Goal: Information Seeking & Learning: Compare options

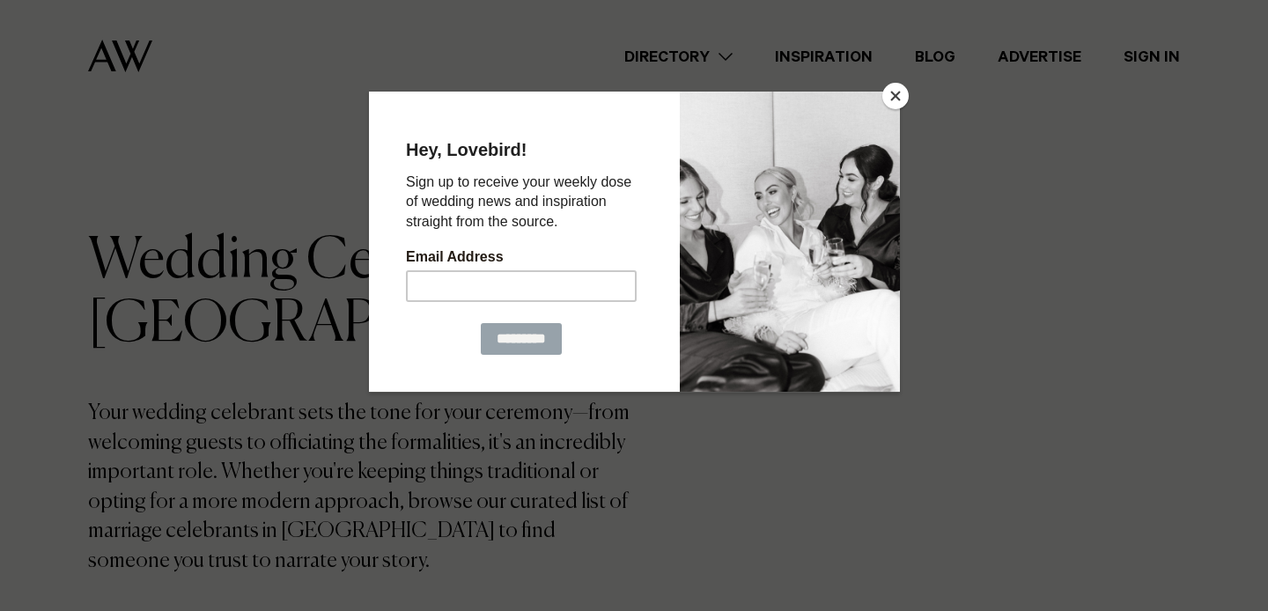
click at [896, 104] on button "Close" at bounding box center [896, 96] width 26 height 26
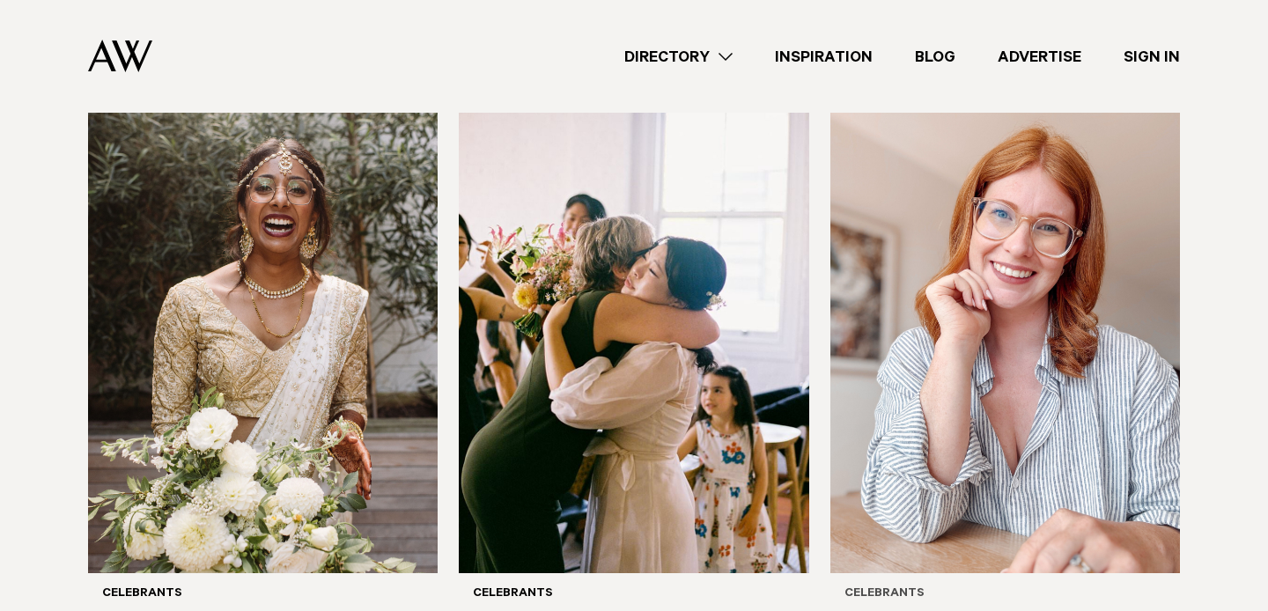
scroll to position [544, 0]
click at [1017, 315] on img at bounding box center [1006, 338] width 350 height 470
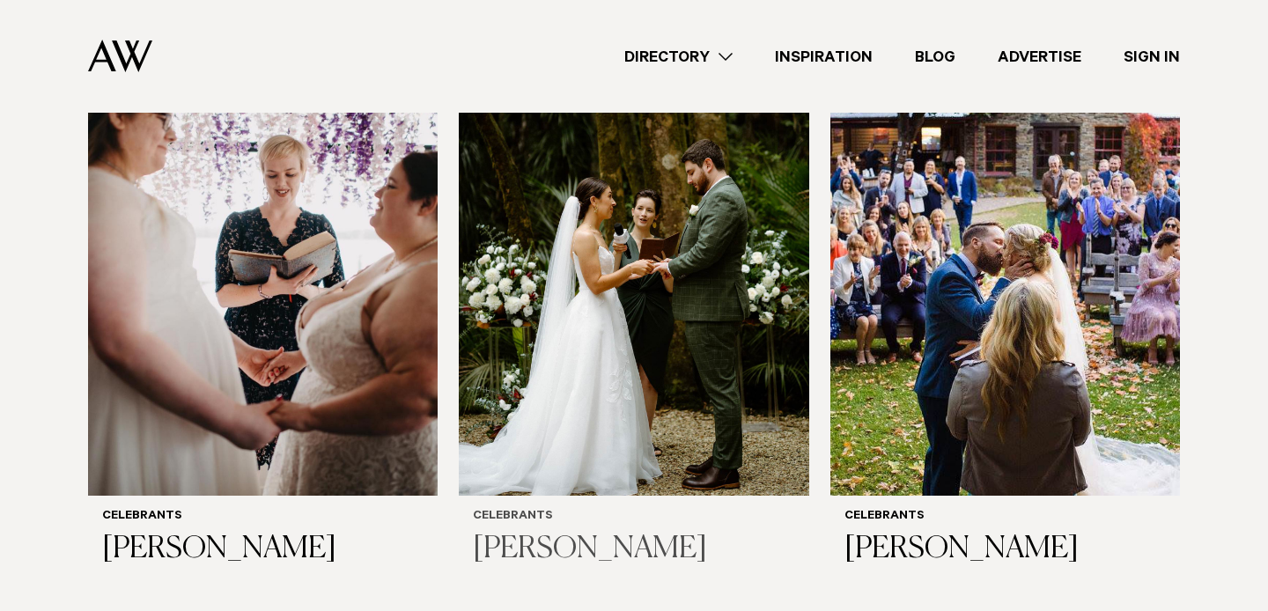
scroll to position [1261, 0]
click at [707, 323] on img at bounding box center [634, 262] width 350 height 470
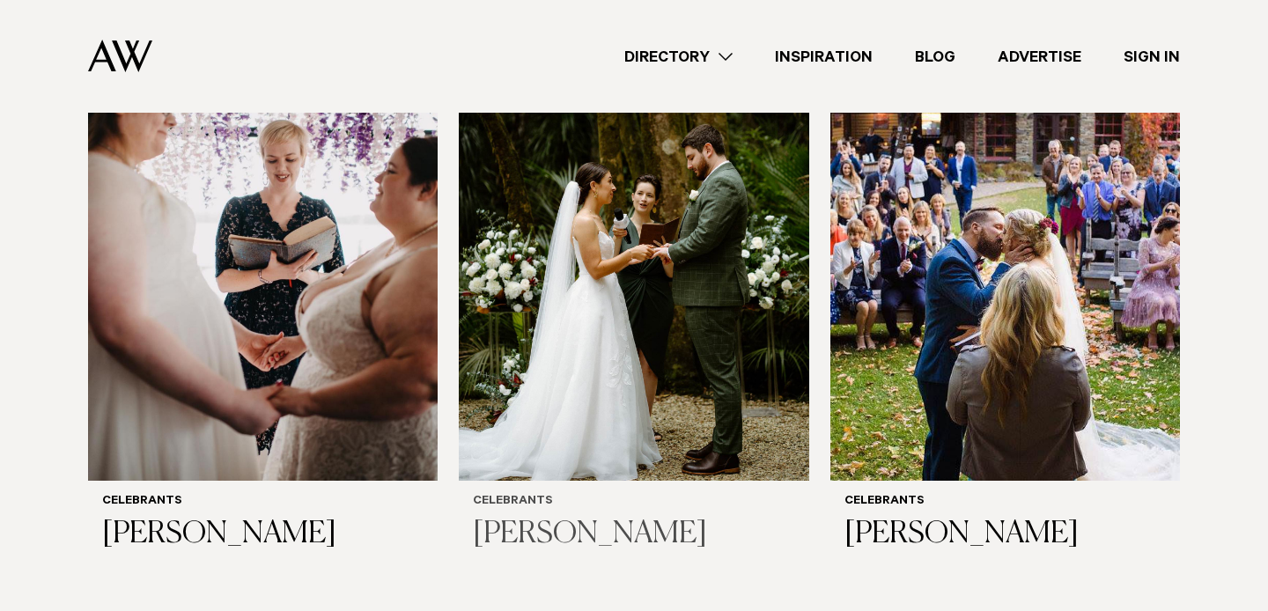
scroll to position [1280, 0]
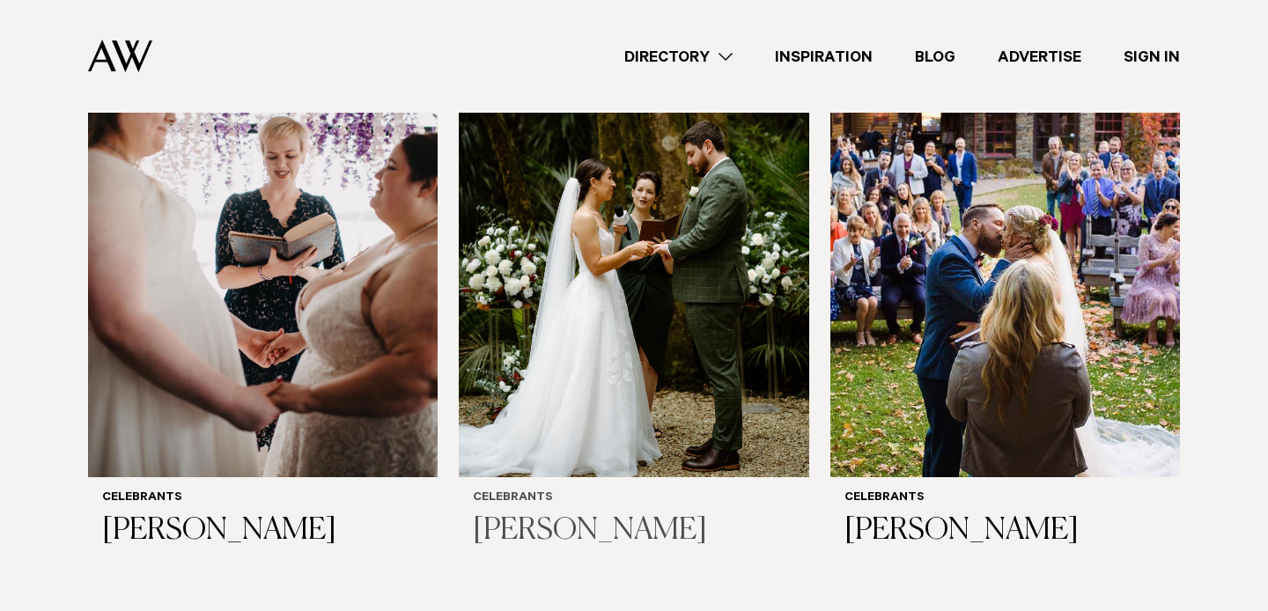
click at [707, 323] on img at bounding box center [634, 243] width 350 height 470
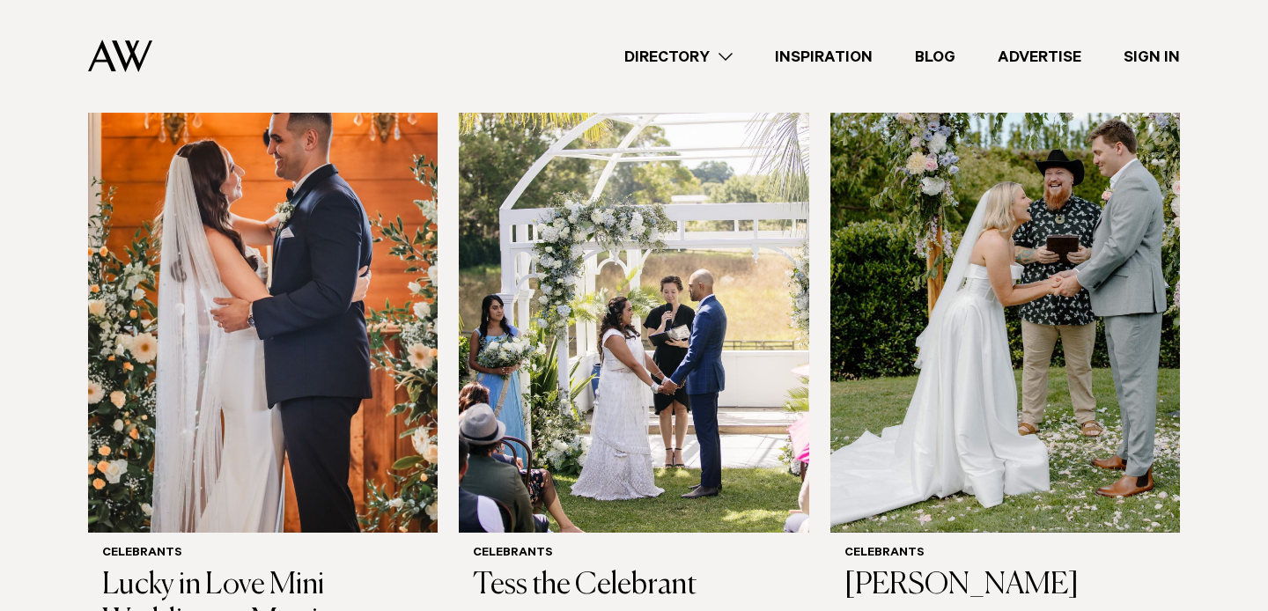
scroll to position [1829, 0]
click at [645, 361] on img at bounding box center [634, 299] width 350 height 470
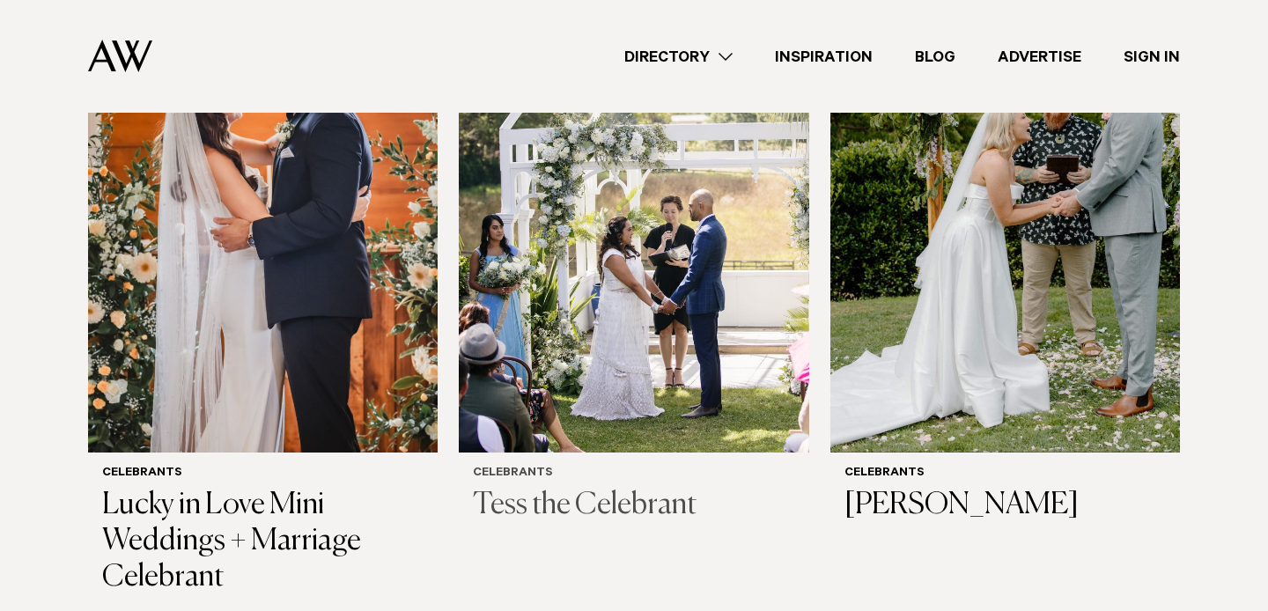
scroll to position [1920, 0]
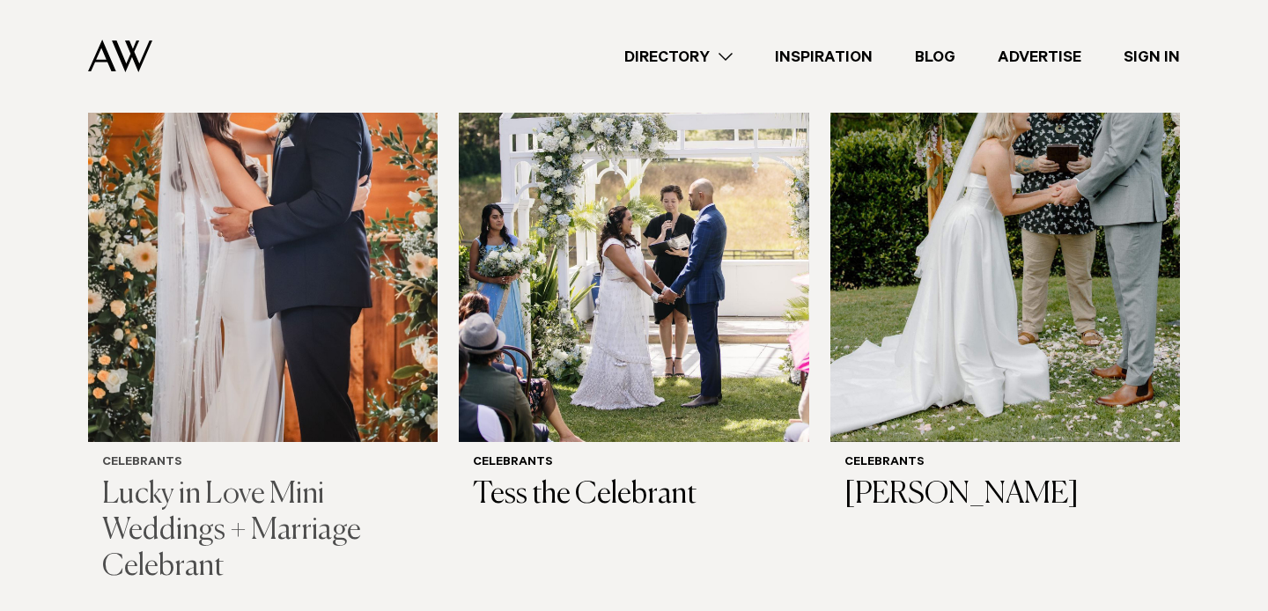
click at [345, 357] on img at bounding box center [263, 208] width 350 height 470
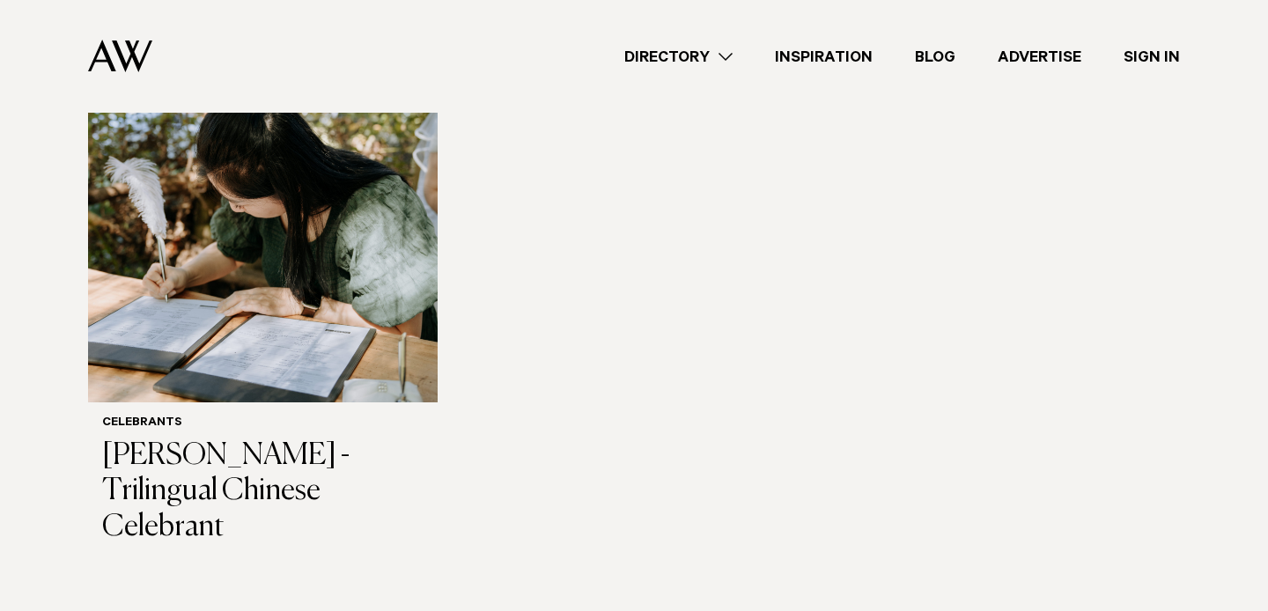
scroll to position [2635, 0]
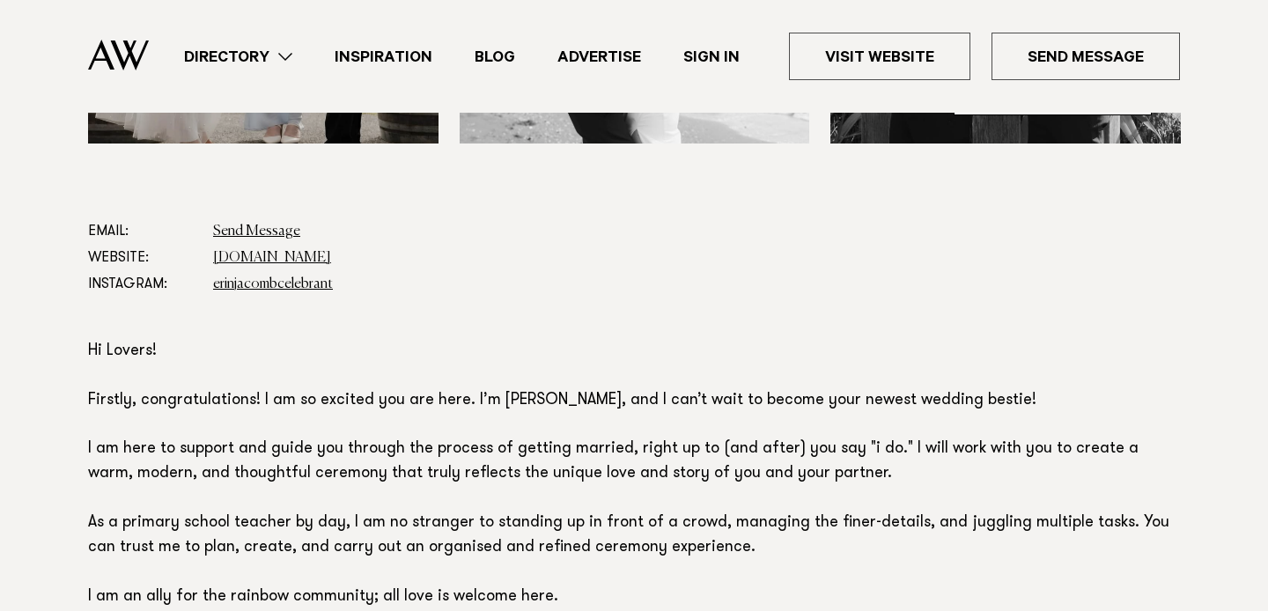
scroll to position [940, 0]
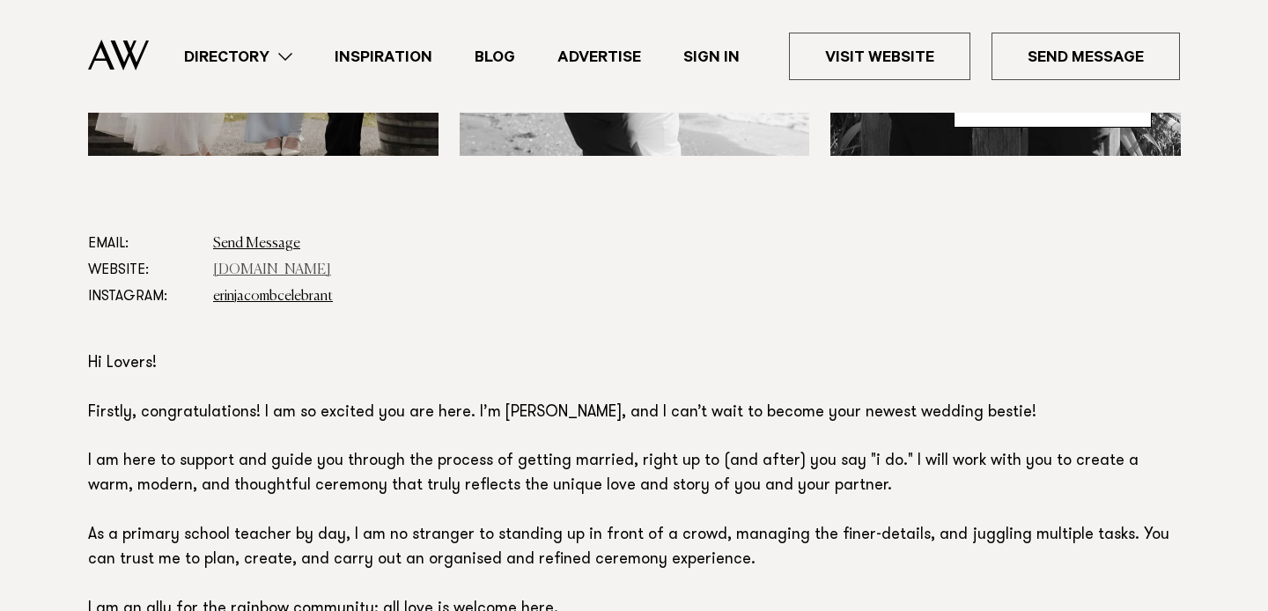
click at [270, 274] on link "www.erinjacombcelebrant.com" at bounding box center [272, 270] width 118 height 14
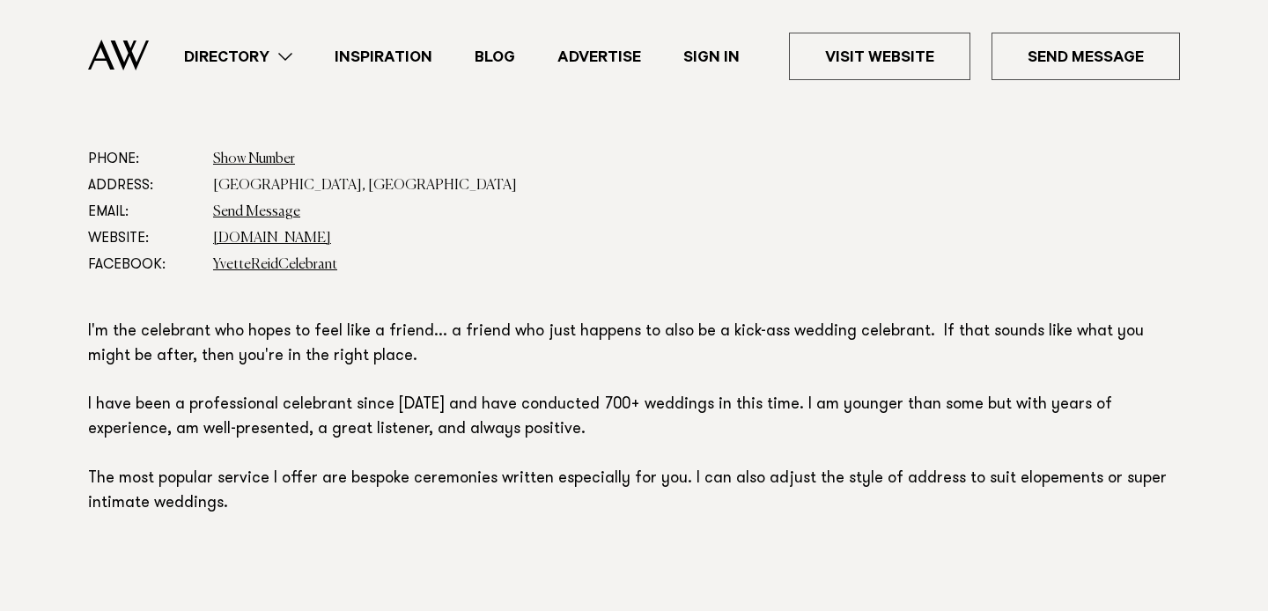
scroll to position [990, 0]
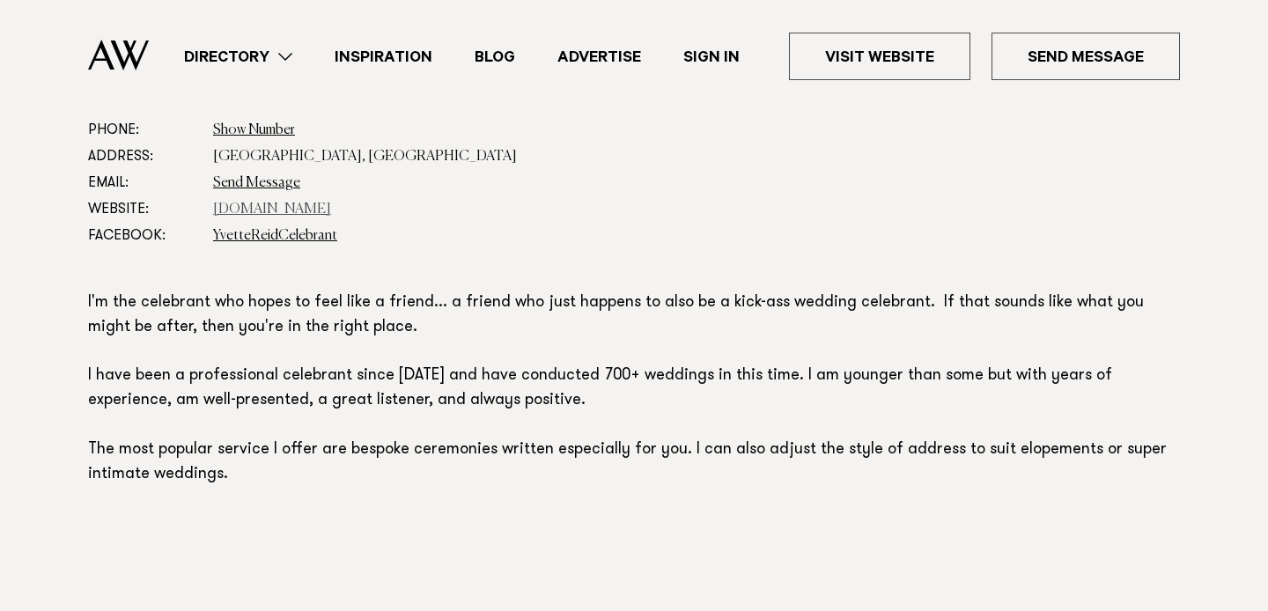
click at [269, 206] on link "www.facebook.com" at bounding box center [272, 210] width 118 height 14
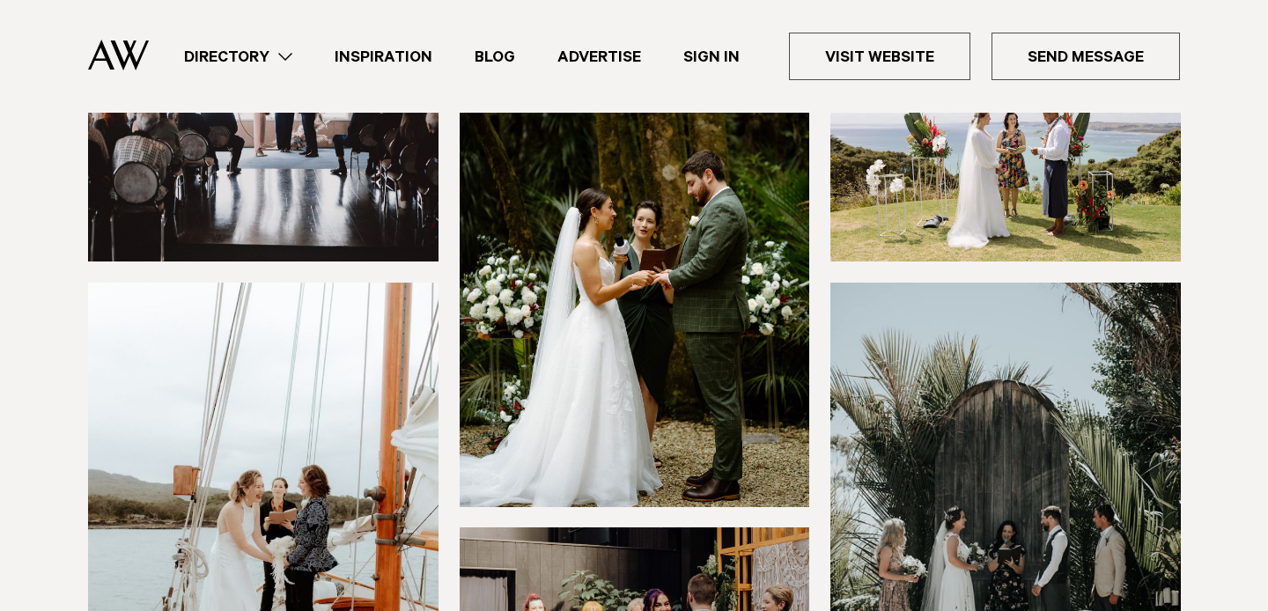
scroll to position [433, 0]
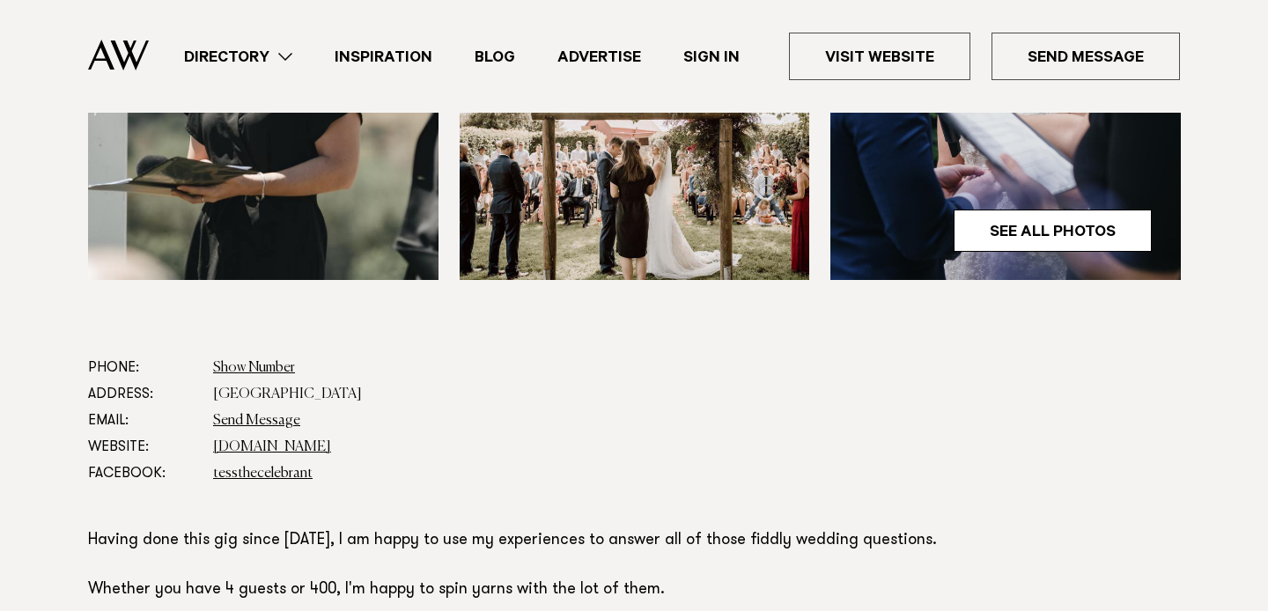
scroll to position [755, 0]
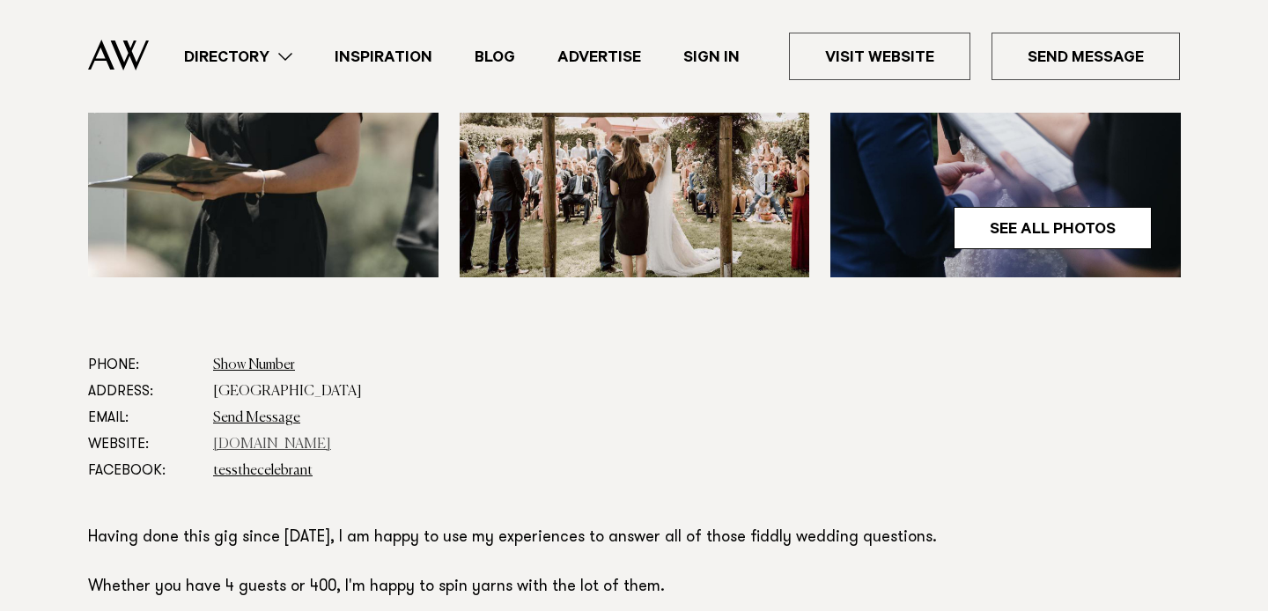
click at [305, 443] on link "www.tessthecelebrant.com" at bounding box center [272, 445] width 118 height 14
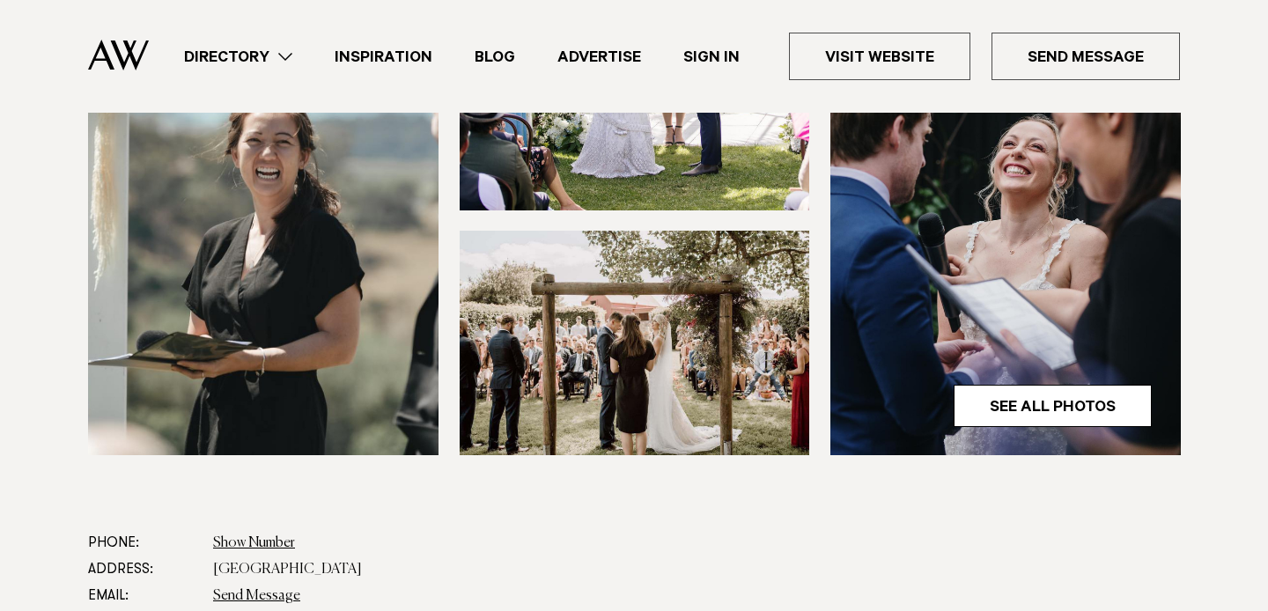
scroll to position [566, 0]
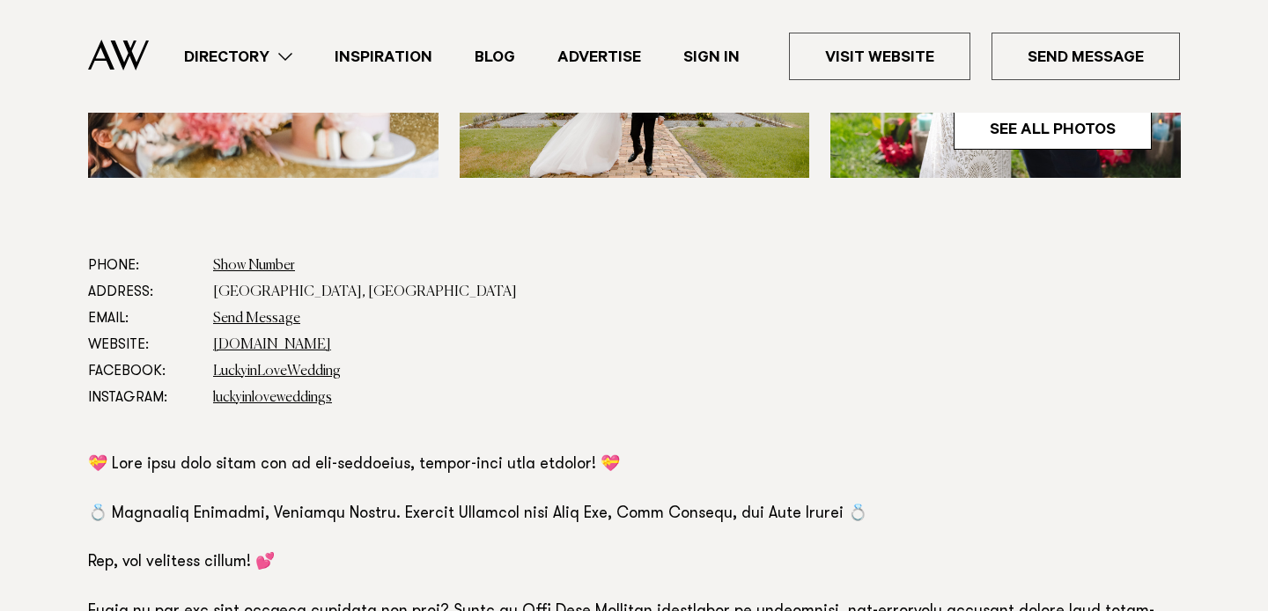
scroll to position [1206, 0]
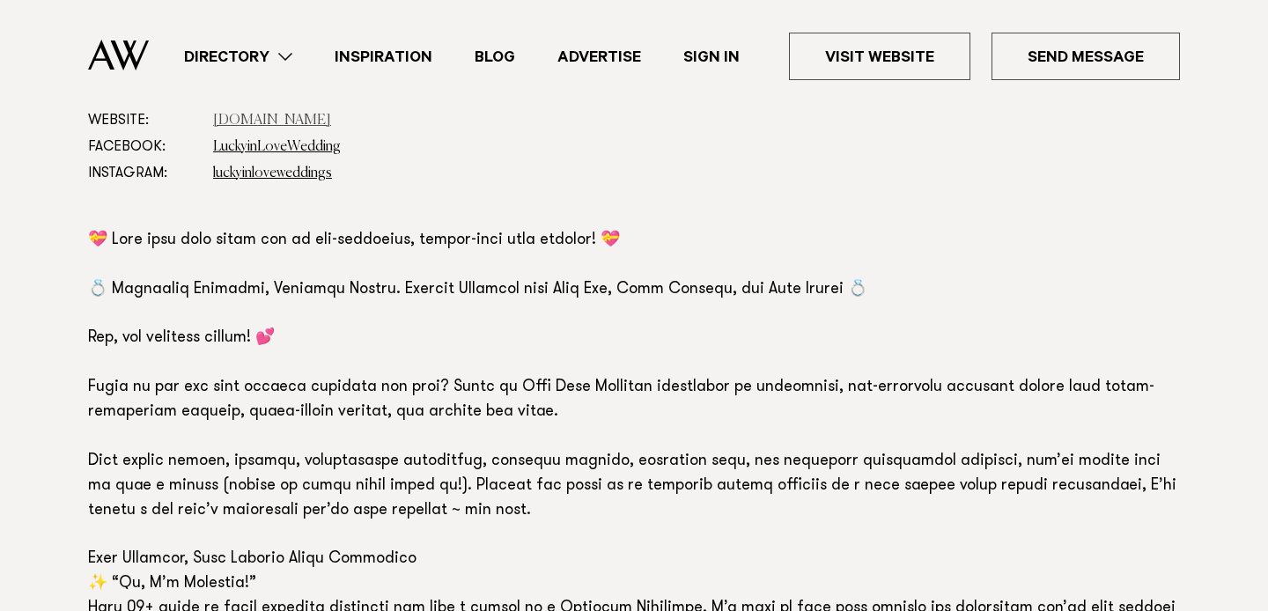
click at [293, 119] on link "[DOMAIN_NAME]" at bounding box center [272, 121] width 118 height 14
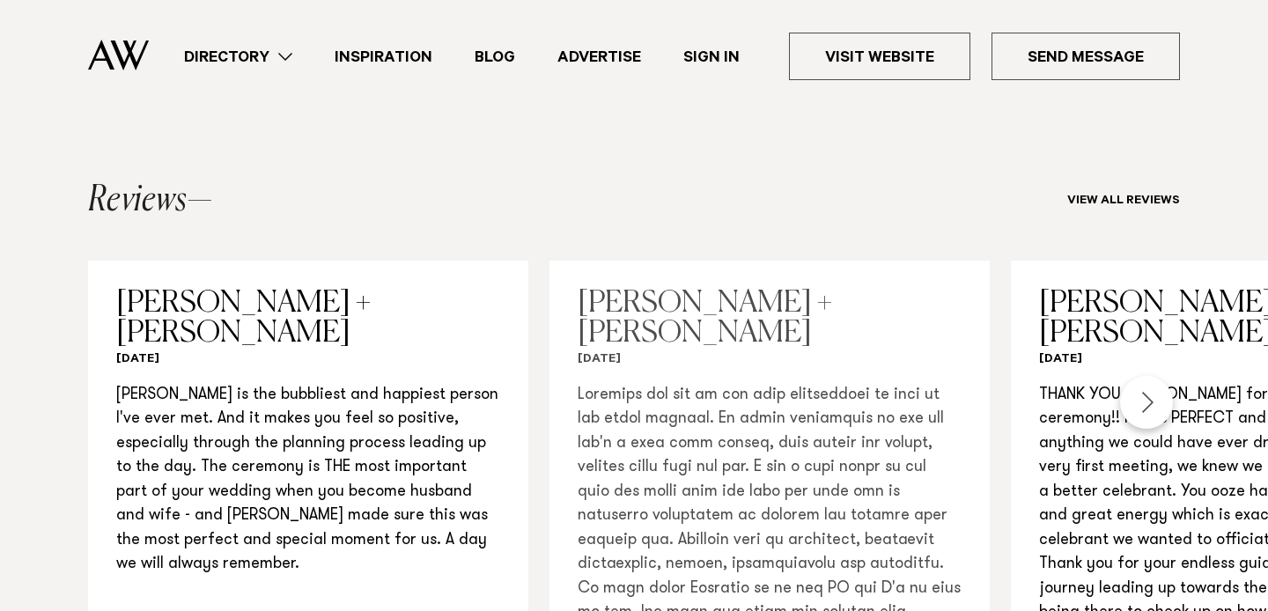
scroll to position [2170, 0]
